Goal: Complete application form

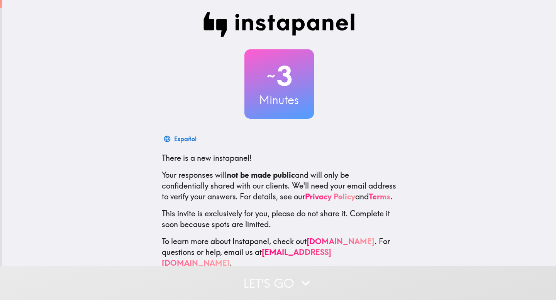
scroll to position [15, 0]
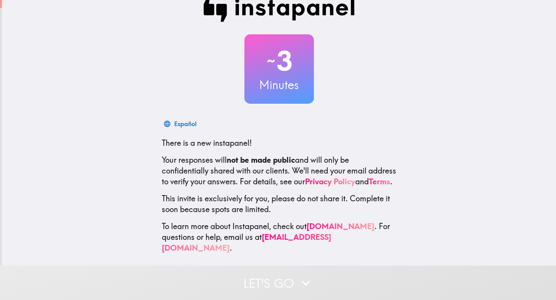
click at [284, 283] on button "Let's go" at bounding box center [278, 283] width 556 height 34
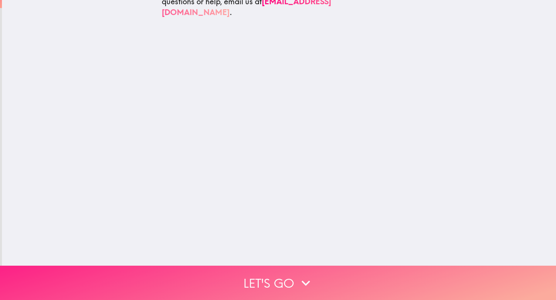
scroll to position [0, 0]
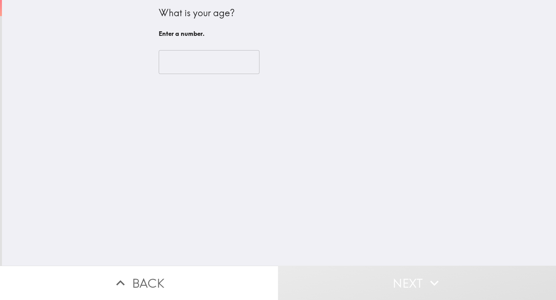
click at [210, 52] on input "number" at bounding box center [209, 62] width 101 height 24
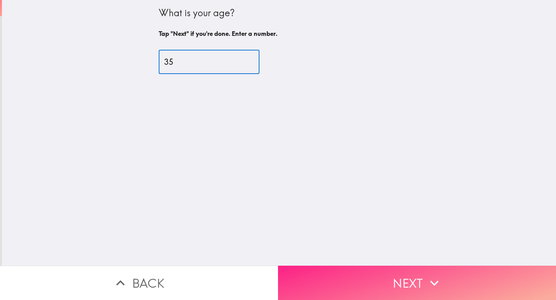
type input "35"
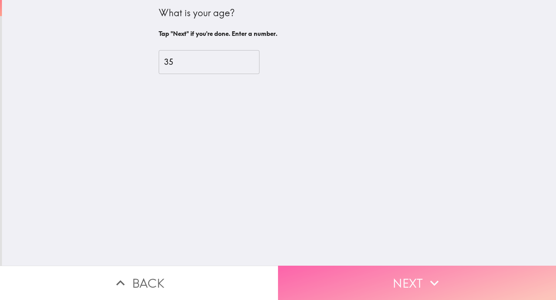
click at [431, 293] on button "Next" at bounding box center [417, 283] width 278 height 34
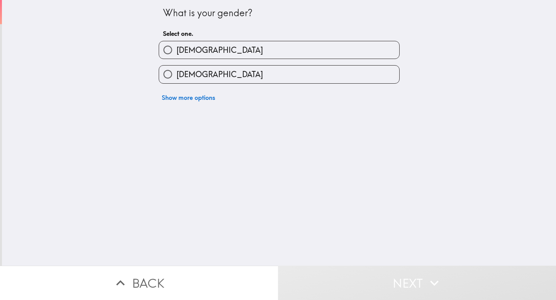
click at [203, 77] on label "[DEMOGRAPHIC_DATA]" at bounding box center [279, 74] width 240 height 17
click at [176, 77] on input "[DEMOGRAPHIC_DATA]" at bounding box center [167, 74] width 17 height 17
radio input "true"
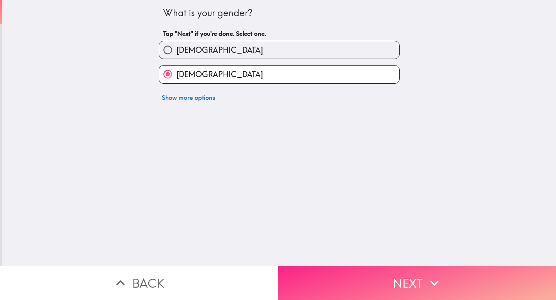
click at [406, 299] on button "Next" at bounding box center [417, 283] width 278 height 34
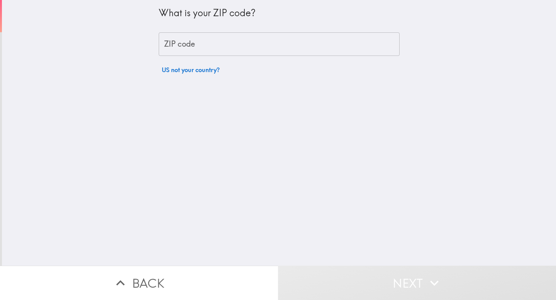
click at [211, 44] on input "ZIP code" at bounding box center [279, 44] width 241 height 24
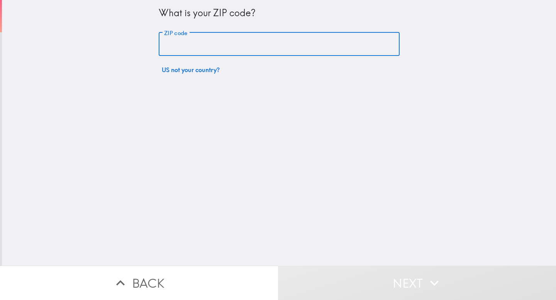
click at [195, 48] on input "ZIP code" at bounding box center [279, 44] width 241 height 24
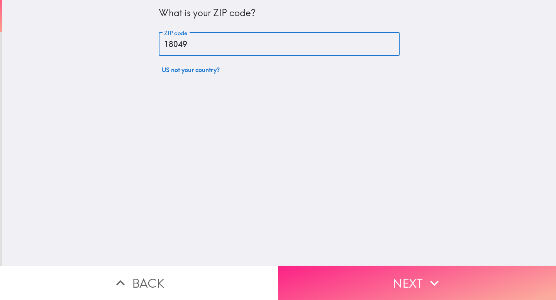
type input "18049"
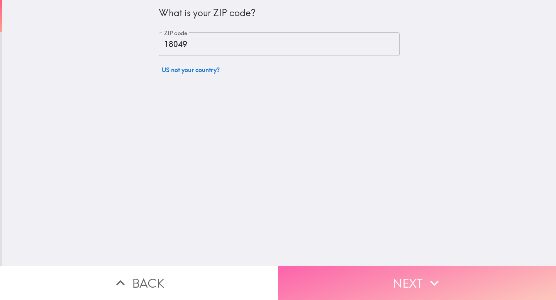
click at [416, 277] on button "Next" at bounding box center [417, 283] width 278 height 34
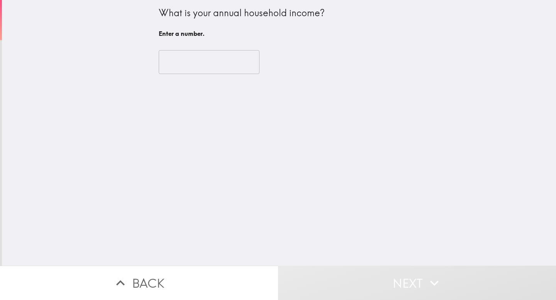
click at [193, 63] on input "number" at bounding box center [209, 62] width 101 height 24
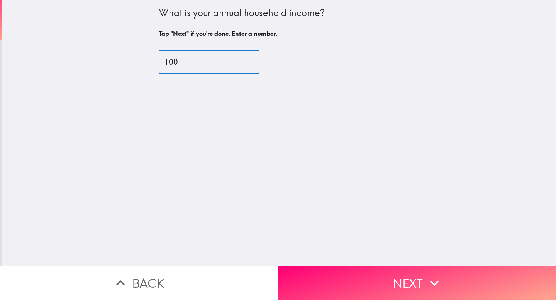
drag, startPoint x: 189, startPoint y: 59, endPoint x: 151, endPoint y: 59, distance: 38.2
click at [151, 59] on div "What is your annual household income? Tap "Next" if you're done. Enter a number…" at bounding box center [279, 133] width 554 height 266
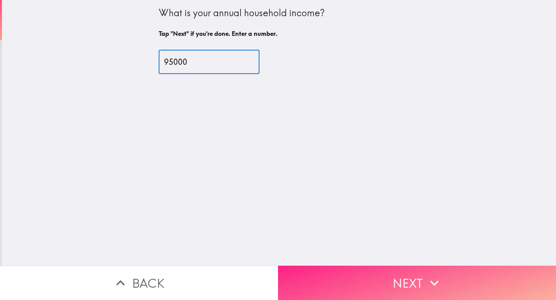
type input "95000"
click at [441, 284] on icon "button" at bounding box center [434, 283] width 17 height 17
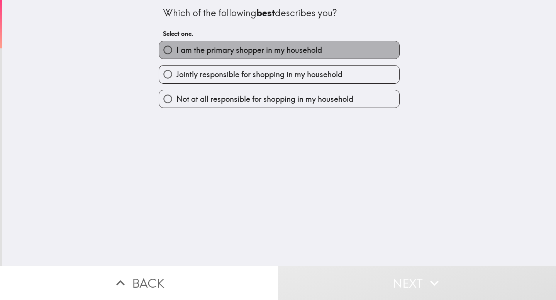
click at [263, 54] on span "I am the primary shopper in my household" at bounding box center [249, 50] width 146 height 11
click at [176, 54] on input "I am the primary shopper in my household" at bounding box center [167, 49] width 17 height 17
radio input "true"
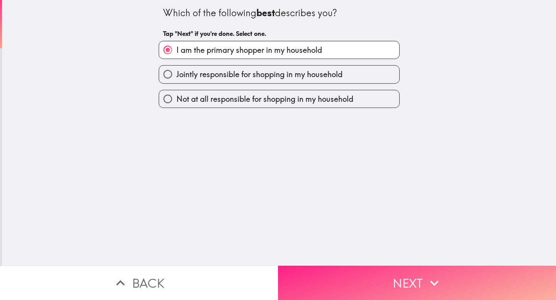
click at [370, 278] on button "Next" at bounding box center [417, 283] width 278 height 34
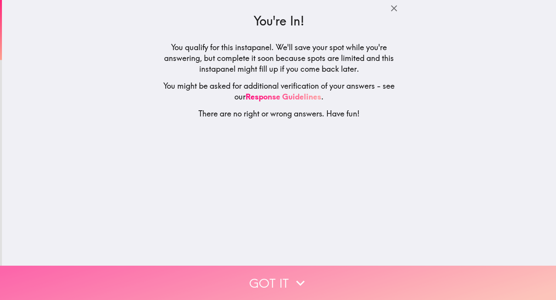
click at [282, 287] on button "Got it" at bounding box center [278, 283] width 556 height 34
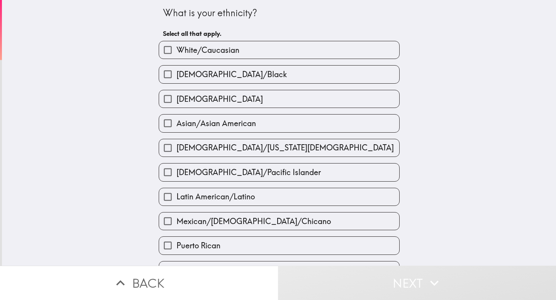
click at [237, 48] on span "White/Caucasian" at bounding box center [207, 50] width 63 height 11
click at [176, 48] on input "White/Caucasian" at bounding box center [167, 49] width 17 height 17
checkbox input "true"
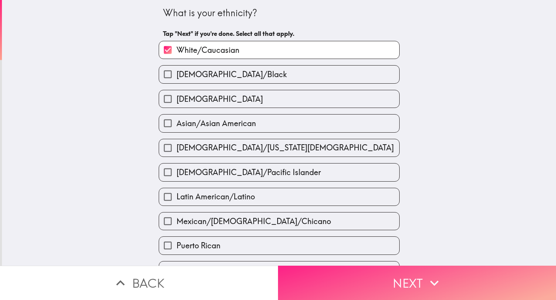
click at [401, 285] on button "Next" at bounding box center [417, 283] width 278 height 34
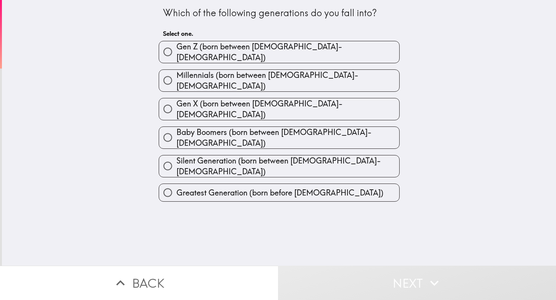
click at [308, 79] on span "Millennials (born between [DEMOGRAPHIC_DATA]-[DEMOGRAPHIC_DATA])" at bounding box center [287, 81] width 223 height 22
click at [176, 79] on input "Millennials (born between [DEMOGRAPHIC_DATA]-[DEMOGRAPHIC_DATA])" at bounding box center [167, 80] width 17 height 17
radio input "true"
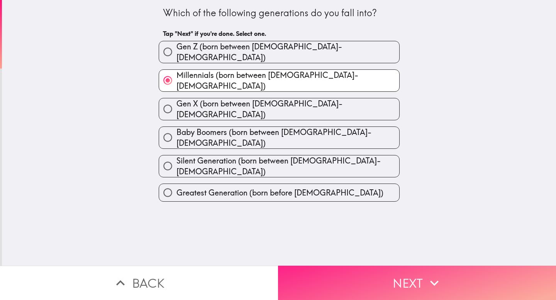
click at [396, 288] on button "Next" at bounding box center [417, 283] width 278 height 34
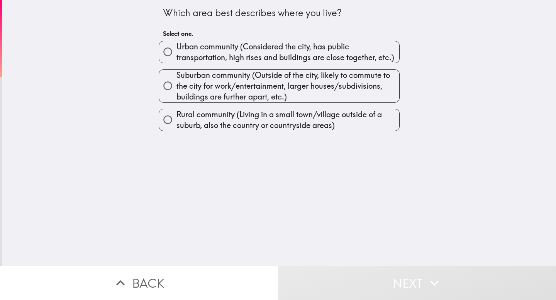
click at [244, 124] on span "Rural community (Living in a small town/village outside of a suburb, also the c…" at bounding box center [287, 120] width 223 height 22
click at [176, 124] on input "Rural community (Living in a small town/village outside of a suburb, also the c…" at bounding box center [167, 119] width 17 height 17
radio input "true"
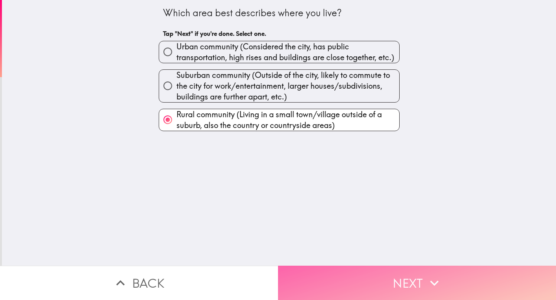
click at [370, 288] on button "Next" at bounding box center [417, 283] width 278 height 34
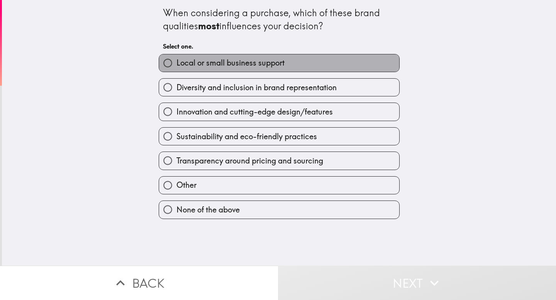
click at [235, 67] on span "Local or small business support" at bounding box center [230, 63] width 108 height 11
click at [176, 67] on input "Local or small business support" at bounding box center [167, 62] width 17 height 17
radio input "true"
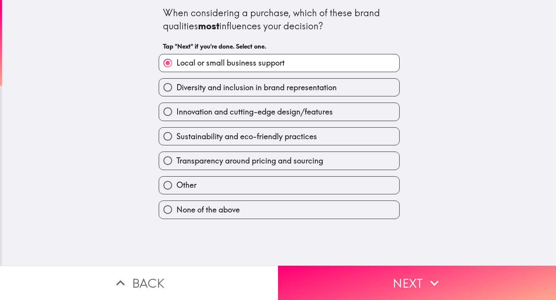
click at [317, 141] on span "Sustainability and eco-friendly practices" at bounding box center [246, 136] width 141 height 11
click at [176, 141] on input "Sustainability and eco-friendly practices" at bounding box center [167, 136] width 17 height 17
radio input "true"
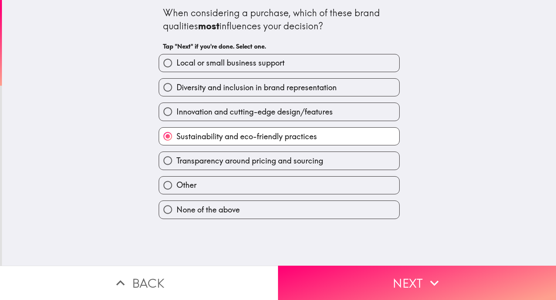
click at [277, 162] on span "Transparency around pricing and sourcing" at bounding box center [249, 161] width 147 height 11
click at [176, 162] on input "Transparency around pricing and sourcing" at bounding box center [167, 160] width 17 height 17
radio input "true"
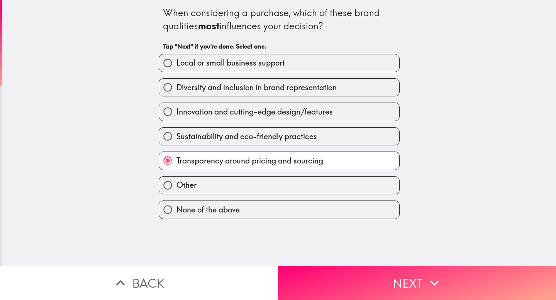
click at [255, 182] on label "Other" at bounding box center [279, 185] width 240 height 17
click at [176, 182] on input "Other" at bounding box center [167, 185] width 17 height 17
radio input "true"
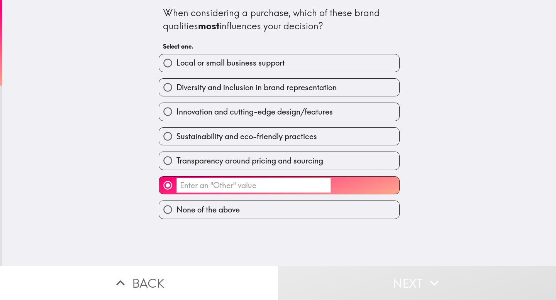
click at [196, 190] on input "​" at bounding box center [253, 185] width 154 height 15
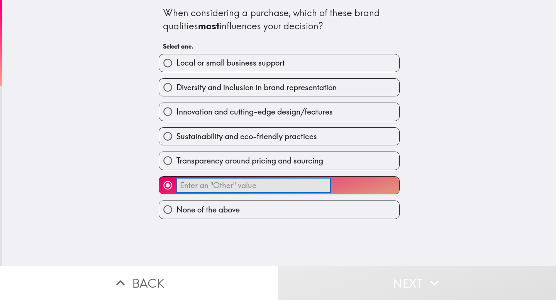
type input "C"
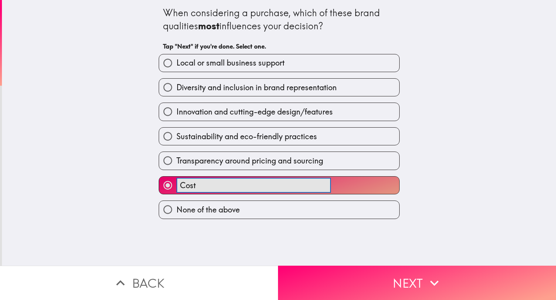
click at [159, 177] on button "Cost ​" at bounding box center [279, 185] width 240 height 17
click at [159, 177] on button "Cost in ​" at bounding box center [279, 185] width 240 height 17
type input "Cost in general"
click at [366, 30] on div "When considering a purchase, which of these brand qualities most influences you…" at bounding box center [279, 20] width 232 height 26
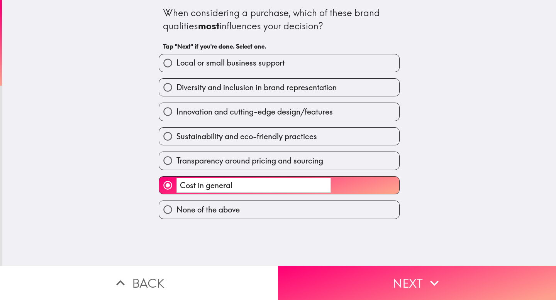
click at [166, 168] on input "Transparency around pricing and sourcing" at bounding box center [167, 160] width 17 height 17
radio input "true"
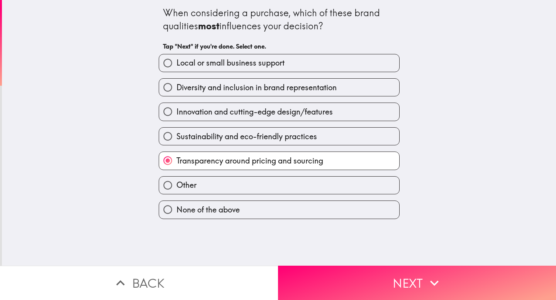
click at [165, 190] on input "Other" at bounding box center [167, 185] width 17 height 17
radio input "true"
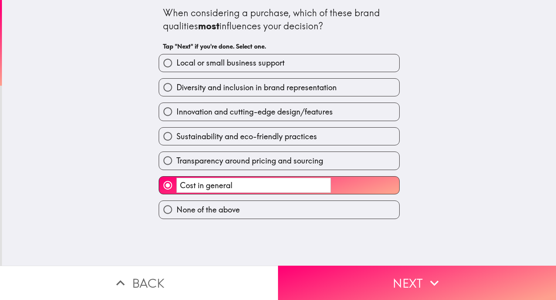
click at [204, 187] on input "Cost in general" at bounding box center [253, 185] width 154 height 15
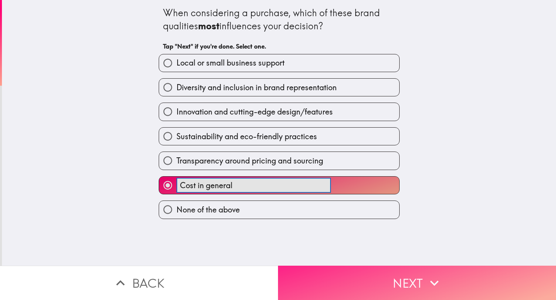
click at [386, 289] on button "Next" at bounding box center [417, 283] width 278 height 34
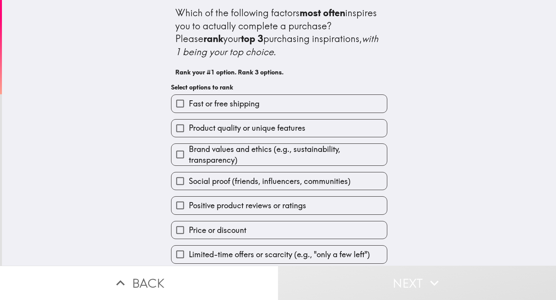
scroll to position [0, 0]
click at [233, 235] on span "Price or discount" at bounding box center [218, 230] width 58 height 11
click at [189, 235] on input "Price or discount" at bounding box center [179, 230] width 17 height 17
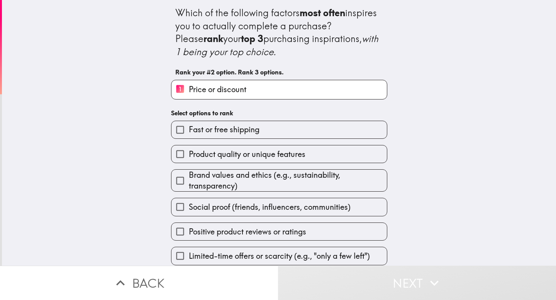
scroll to position [2, 0]
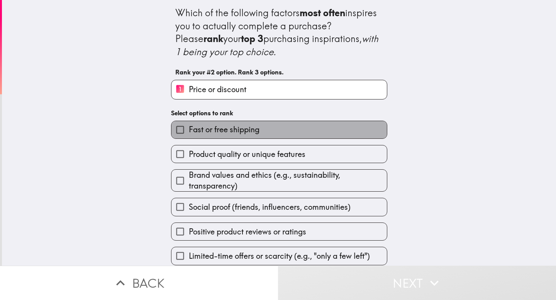
click at [216, 129] on span "Fast or free shipping" at bounding box center [224, 129] width 71 height 11
click at [189, 129] on input "Fast or free shipping" at bounding box center [179, 129] width 17 height 17
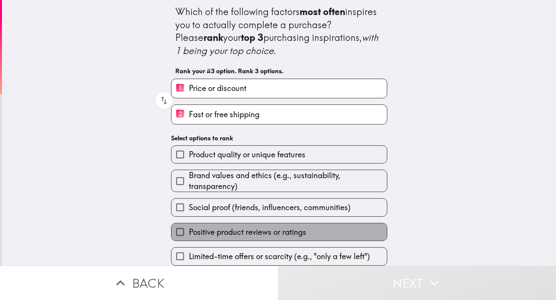
click at [214, 236] on span "Positive product reviews or ratings" at bounding box center [247, 232] width 117 height 11
click at [189, 236] on input "Positive product reviews or ratings" at bounding box center [179, 232] width 17 height 17
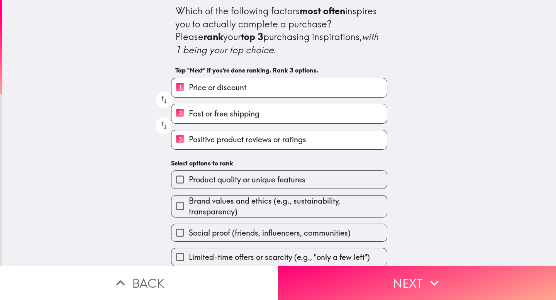
scroll to position [5, 0]
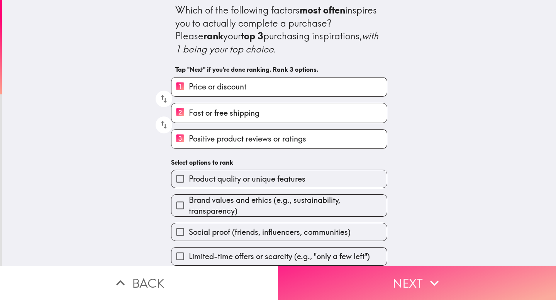
click at [401, 294] on button "Next" at bounding box center [417, 283] width 278 height 34
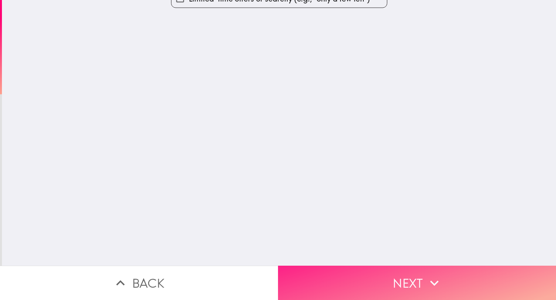
scroll to position [0, 0]
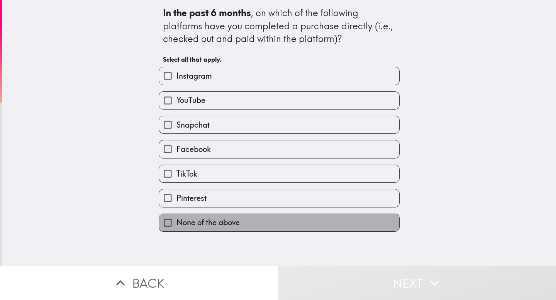
click at [222, 226] on span "None of the above" at bounding box center [207, 222] width 63 height 11
click at [176, 226] on input "None of the above" at bounding box center [167, 222] width 17 height 17
checkbox input "true"
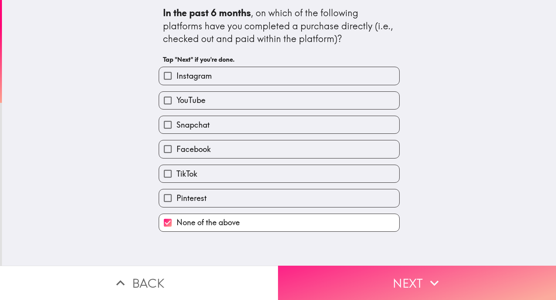
click at [356, 286] on button "Next" at bounding box center [417, 283] width 278 height 34
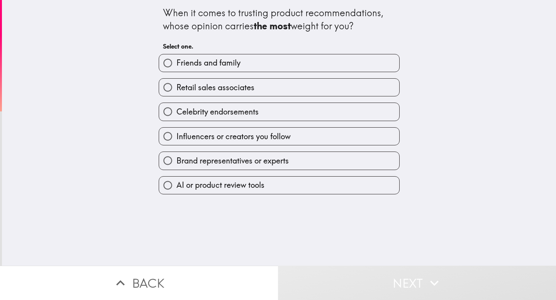
click at [232, 63] on span "Friends and family" at bounding box center [208, 63] width 64 height 11
click at [176, 63] on input "Friends and family" at bounding box center [167, 62] width 17 height 17
radio input "true"
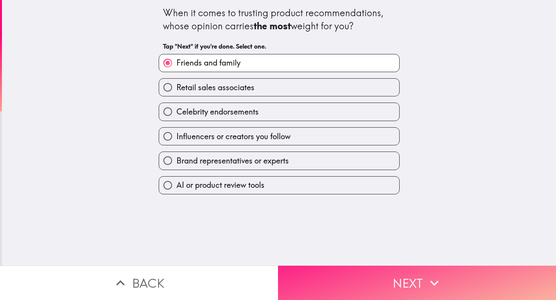
click at [367, 285] on button "Next" at bounding box center [417, 283] width 278 height 34
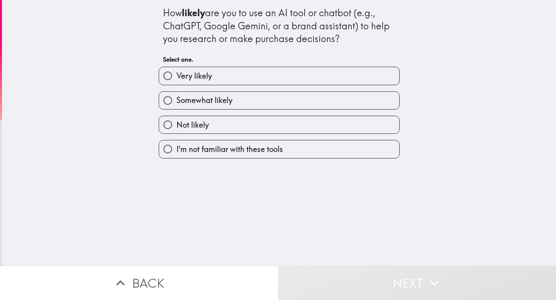
click at [237, 126] on label "Not likely" at bounding box center [279, 124] width 240 height 17
click at [176, 126] on input "Not likely" at bounding box center [167, 124] width 17 height 17
radio input "true"
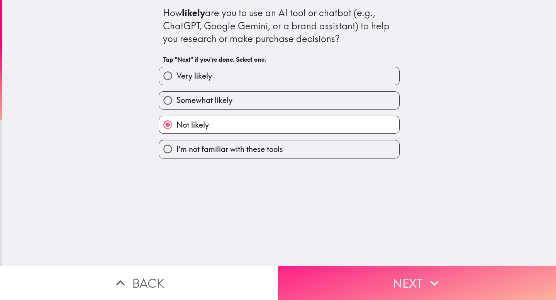
click at [350, 283] on button "Next" at bounding box center [417, 283] width 278 height 34
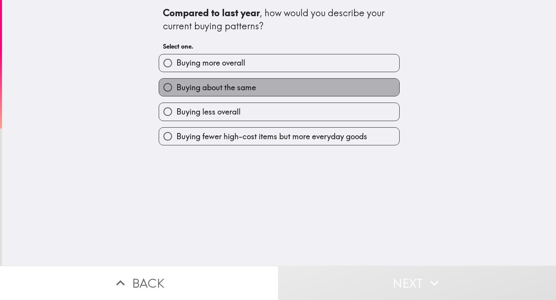
click at [243, 92] on span "Buying about the same" at bounding box center [216, 87] width 80 height 11
click at [176, 92] on input "Buying about the same" at bounding box center [167, 87] width 17 height 17
radio input "true"
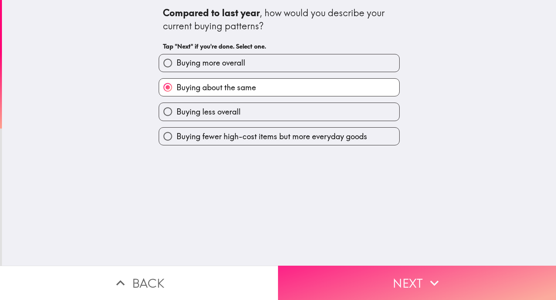
click at [353, 268] on button "Next" at bounding box center [417, 283] width 278 height 34
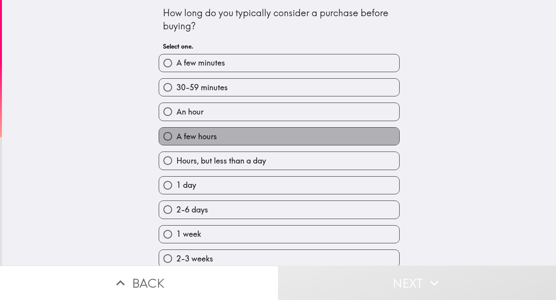
click at [232, 138] on label "A few hours" at bounding box center [279, 136] width 240 height 17
click at [176, 138] on input "A few hours" at bounding box center [167, 136] width 17 height 17
radio input "true"
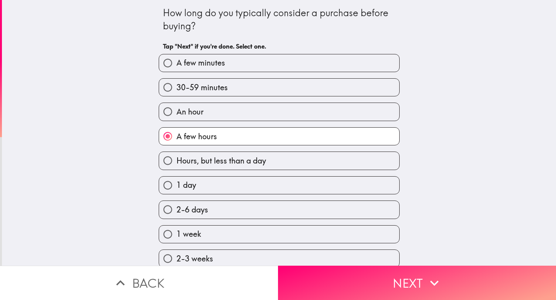
click at [245, 114] on label "An hour" at bounding box center [279, 111] width 240 height 17
click at [176, 114] on input "An hour" at bounding box center [167, 111] width 17 height 17
radio input "true"
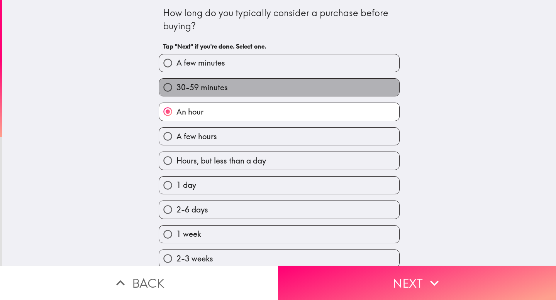
click at [258, 95] on label "30-59 minutes" at bounding box center [279, 87] width 240 height 17
click at [176, 95] on input "30-59 minutes" at bounding box center [167, 87] width 17 height 17
radio input "true"
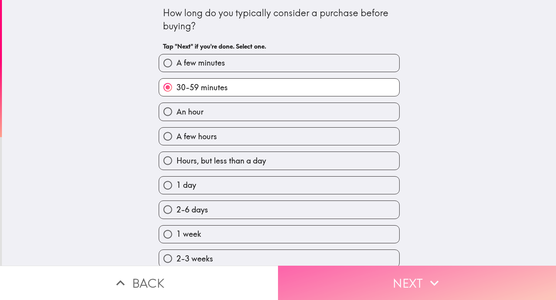
click at [379, 290] on button "Next" at bounding box center [417, 283] width 278 height 34
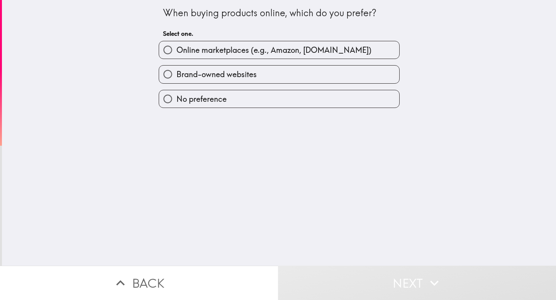
click at [248, 52] on span "Online marketplaces (e.g., Amazon, [DOMAIN_NAME])" at bounding box center [273, 50] width 195 height 11
click at [176, 52] on input "Online marketplaces (e.g., Amazon, [DOMAIN_NAME])" at bounding box center [167, 49] width 17 height 17
radio input "true"
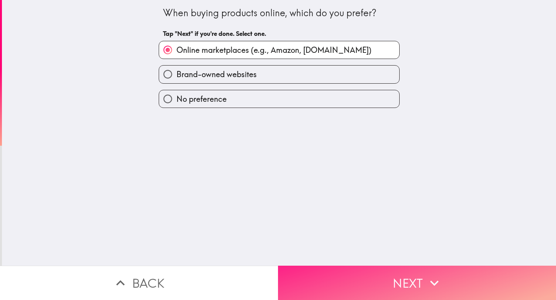
click at [376, 290] on button "Next" at bounding box center [417, 283] width 278 height 34
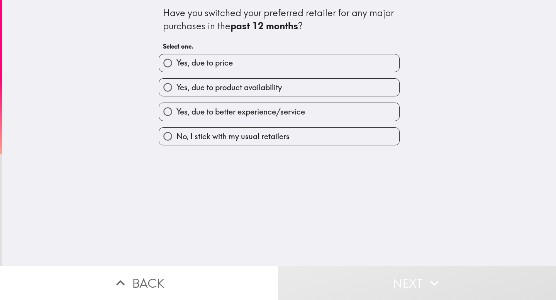
click at [239, 140] on span "No, I stick with my usual retailers" at bounding box center [232, 136] width 113 height 11
click at [176, 140] on input "No, I stick with my usual retailers" at bounding box center [167, 136] width 17 height 17
radio input "true"
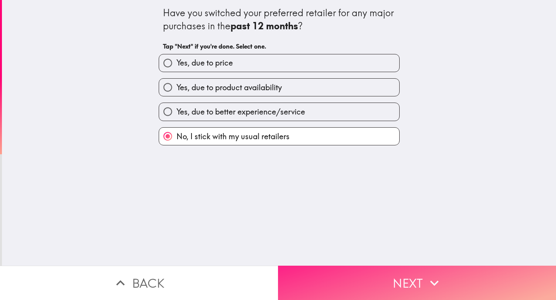
click at [356, 279] on button "Next" at bounding box center [417, 283] width 278 height 34
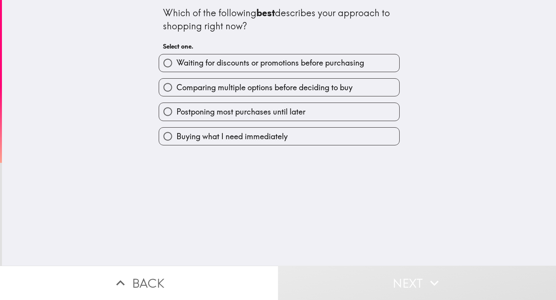
click at [242, 64] on span "Waiting for discounts or promotions before purchasing" at bounding box center [270, 63] width 188 height 11
click at [176, 64] on input "Waiting for discounts or promotions before purchasing" at bounding box center [167, 62] width 17 height 17
radio input "true"
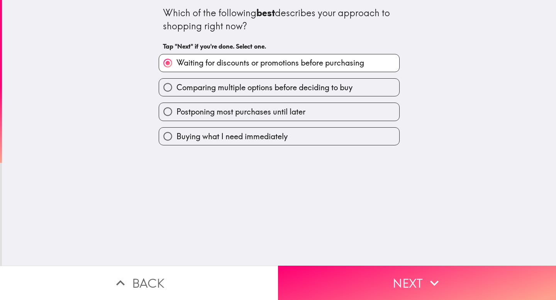
click at [252, 93] on span "Comparing multiple options before deciding to buy" at bounding box center [264, 87] width 176 height 11
click at [176, 93] on input "Comparing multiple options before deciding to buy" at bounding box center [167, 87] width 17 height 17
radio input "true"
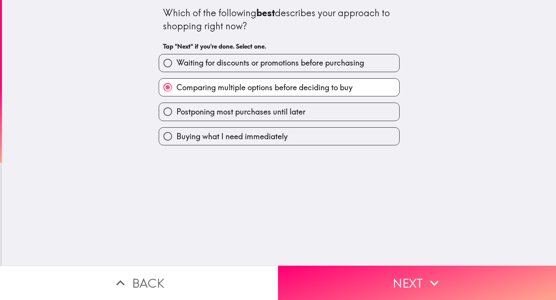
click at [255, 64] on span "Waiting for discounts or promotions before purchasing" at bounding box center [270, 63] width 188 height 11
click at [176, 64] on input "Waiting for discounts or promotions before purchasing" at bounding box center [167, 62] width 17 height 17
radio input "true"
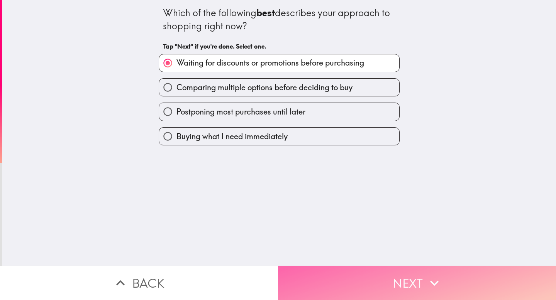
click at [329, 280] on button "Next" at bounding box center [417, 283] width 278 height 34
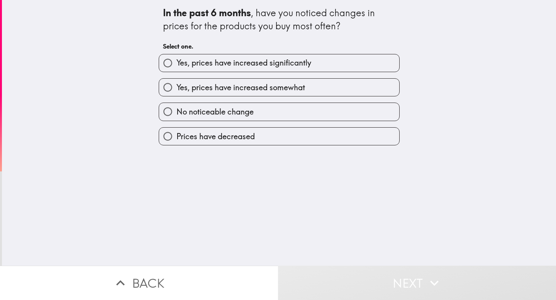
click at [251, 87] on span "Yes, prices have increased somewhat" at bounding box center [240, 87] width 129 height 11
click at [176, 87] on input "Yes, prices have increased somewhat" at bounding box center [167, 87] width 17 height 17
radio input "true"
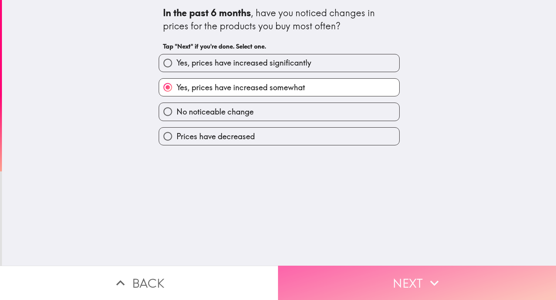
click at [386, 280] on button "Next" at bounding box center [417, 283] width 278 height 34
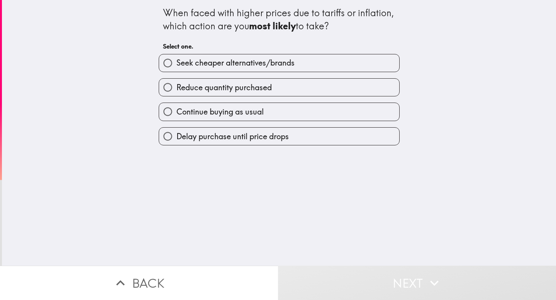
click at [248, 65] on span "Seek cheaper alternatives/brands" at bounding box center [235, 63] width 118 height 11
click at [176, 65] on input "Seek cheaper alternatives/brands" at bounding box center [167, 62] width 17 height 17
radio input "true"
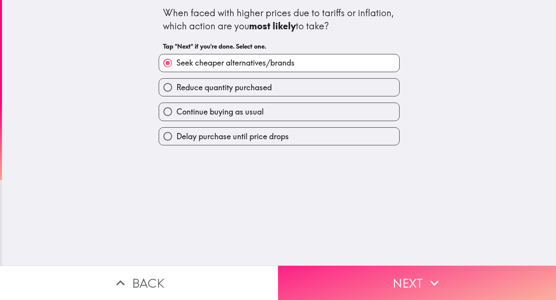
click at [346, 283] on button "Next" at bounding box center [417, 283] width 278 height 34
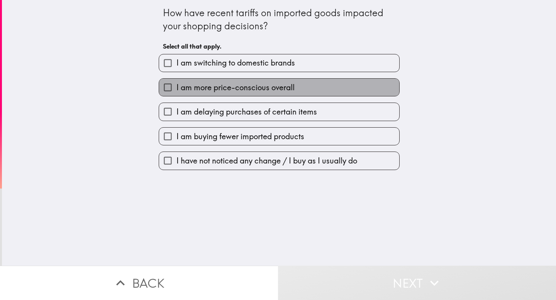
click at [287, 87] on span "I am more price-conscious overall" at bounding box center [235, 87] width 118 height 11
click at [176, 87] on input "I am more price-conscious overall" at bounding box center [167, 87] width 17 height 17
checkbox input "true"
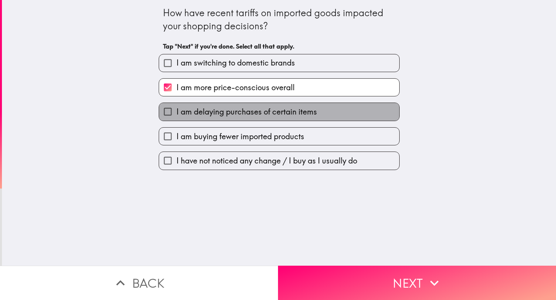
click at [309, 116] on span "I am delaying purchases of certain items" at bounding box center [246, 112] width 141 height 11
click at [176, 116] on input "I am delaying purchases of certain items" at bounding box center [167, 111] width 17 height 17
checkbox input "true"
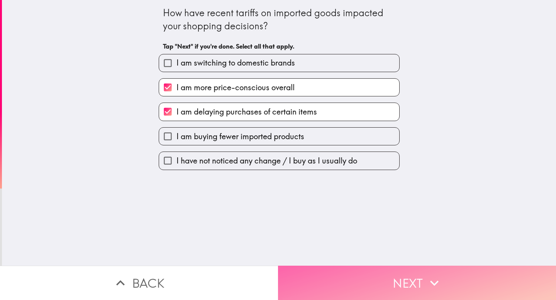
click at [350, 269] on button "Next" at bounding box center [417, 283] width 278 height 34
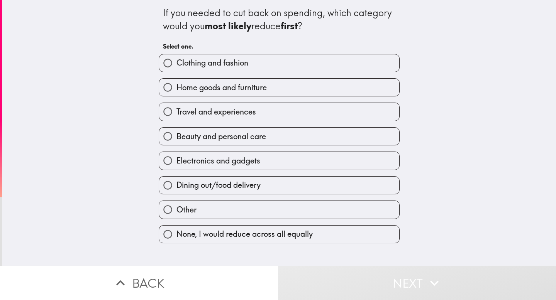
click at [277, 115] on label "Travel and experiences" at bounding box center [279, 111] width 240 height 17
click at [176, 115] on input "Travel and experiences" at bounding box center [167, 111] width 17 height 17
radio input "true"
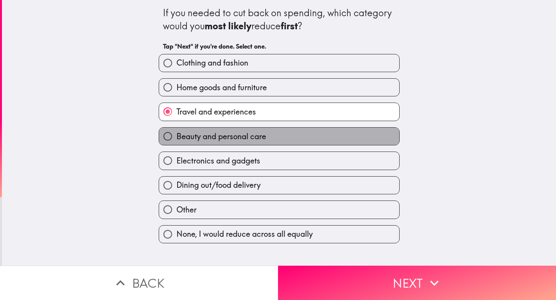
click at [279, 137] on label "Beauty and personal care" at bounding box center [279, 136] width 240 height 17
click at [176, 137] on input "Beauty and personal care" at bounding box center [167, 136] width 17 height 17
radio input "true"
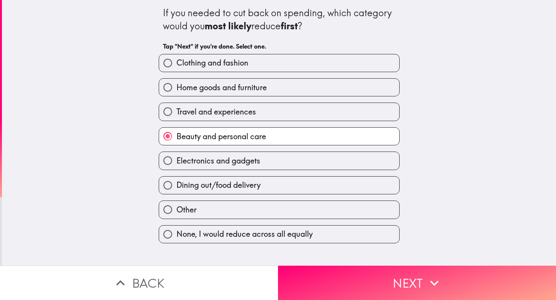
click at [278, 239] on span "None, I would reduce across all equally" at bounding box center [244, 234] width 136 height 11
click at [176, 239] on input "None, I would reduce across all equally" at bounding box center [167, 234] width 17 height 17
radio input "true"
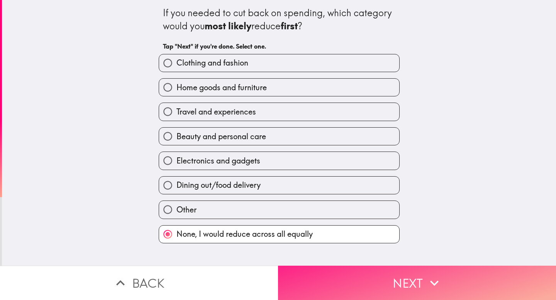
click at [395, 277] on button "Next" at bounding box center [417, 283] width 278 height 34
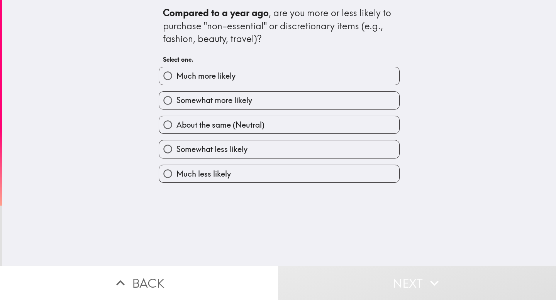
click at [233, 151] on span "Somewhat less likely" at bounding box center [211, 149] width 71 height 11
click at [176, 151] on input "Somewhat less likely" at bounding box center [167, 149] width 17 height 17
radio input "true"
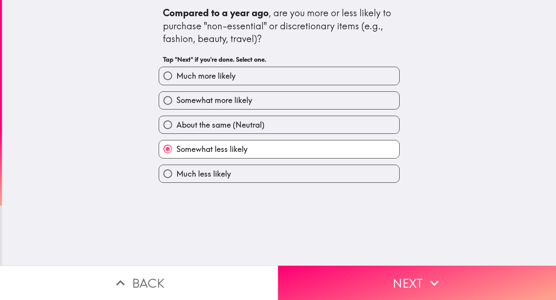
click at [295, 129] on label "About the same (Neutral)" at bounding box center [279, 124] width 240 height 17
click at [176, 129] on input "About the same (Neutral)" at bounding box center [167, 124] width 17 height 17
radio input "true"
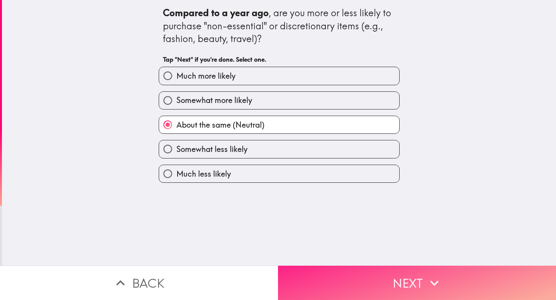
click at [403, 278] on button "Next" at bounding box center [417, 283] width 278 height 34
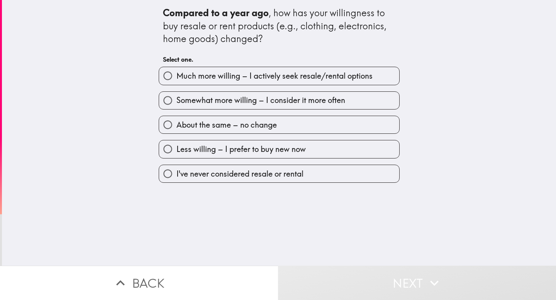
click at [263, 98] on span "Somewhat more willing – I consider it more often" at bounding box center [260, 100] width 169 height 11
click at [176, 98] on input "Somewhat more willing – I consider it more often" at bounding box center [167, 100] width 17 height 17
radio input "true"
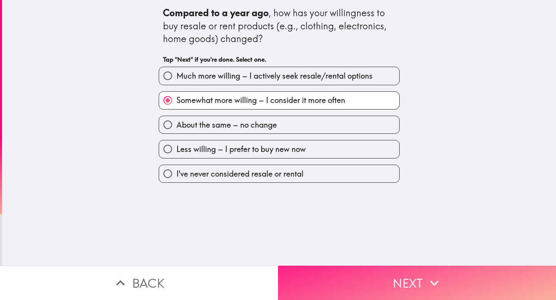
click at [368, 287] on button "Next" at bounding box center [417, 283] width 278 height 34
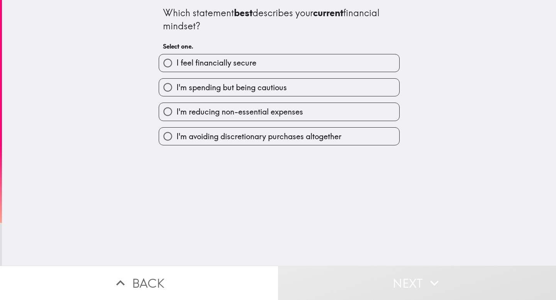
click at [227, 66] on span "I feel financially secure" at bounding box center [216, 63] width 80 height 11
click at [176, 66] on input "I feel financially secure" at bounding box center [167, 62] width 17 height 17
radio input "true"
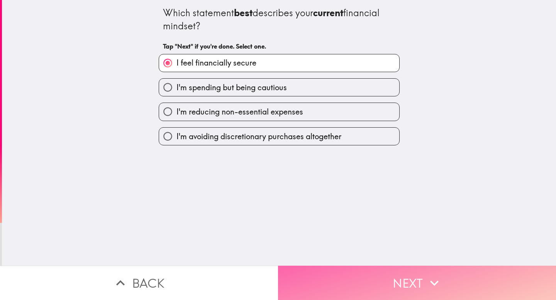
click at [332, 283] on button "Next" at bounding box center [417, 283] width 278 height 34
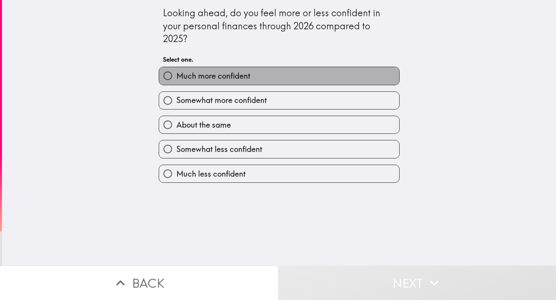
click at [258, 74] on label "Much more confident" at bounding box center [279, 75] width 240 height 17
click at [176, 74] on input "Much more confident" at bounding box center [167, 75] width 17 height 17
radio input "true"
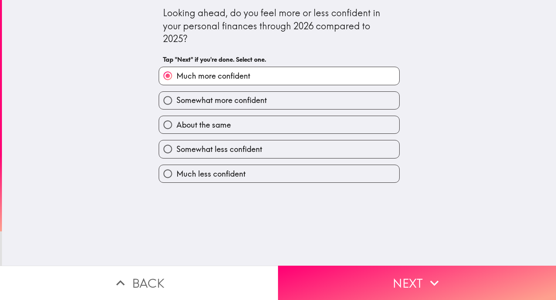
click at [251, 102] on span "Somewhat more confident" at bounding box center [221, 100] width 90 height 11
click at [176, 102] on input "Somewhat more confident" at bounding box center [167, 100] width 17 height 17
radio input "true"
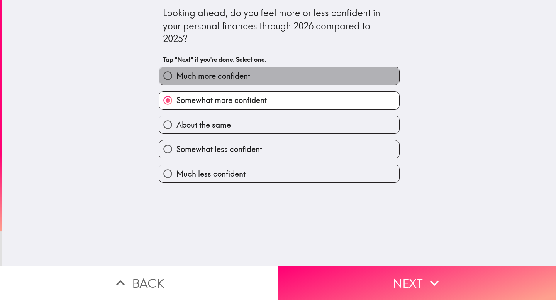
click at [236, 77] on span "Much more confident" at bounding box center [213, 76] width 74 height 11
click at [176, 77] on input "Much more confident" at bounding box center [167, 75] width 17 height 17
radio input "true"
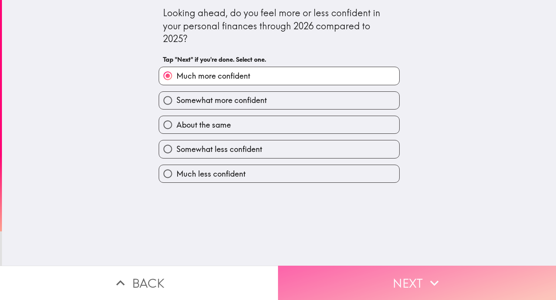
click at [361, 284] on button "Next" at bounding box center [417, 283] width 278 height 34
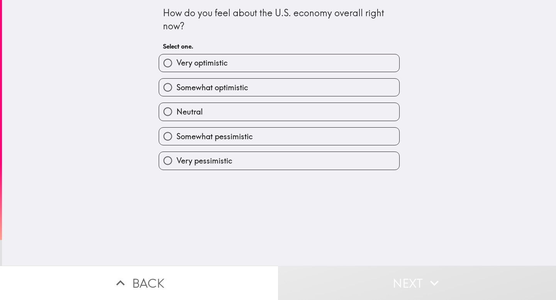
click at [237, 112] on label "Neutral" at bounding box center [279, 111] width 240 height 17
click at [176, 112] on input "Neutral" at bounding box center [167, 111] width 17 height 17
radio input "true"
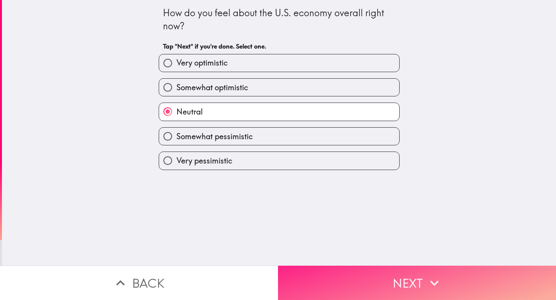
click at [355, 288] on button "Next" at bounding box center [417, 283] width 278 height 34
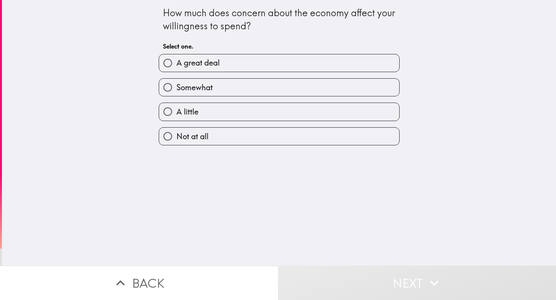
click at [219, 91] on label "Somewhat" at bounding box center [279, 87] width 240 height 17
click at [176, 91] on input "Somewhat" at bounding box center [167, 87] width 17 height 17
radio input "true"
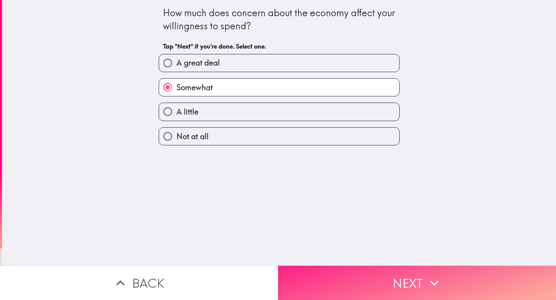
click at [337, 280] on button "Next" at bounding box center [417, 283] width 278 height 34
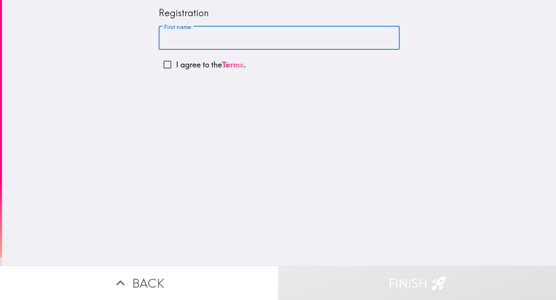
click at [197, 38] on input "First name" at bounding box center [279, 38] width 241 height 24
type input "[PERSON_NAME]"
click at [162, 67] on input "I agree to the Terms ." at bounding box center [167, 64] width 17 height 17
checkbox input "true"
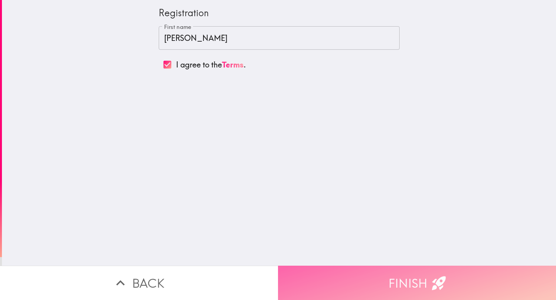
click at [400, 287] on button "Finish" at bounding box center [417, 283] width 278 height 34
